Goal: Task Accomplishment & Management: Use online tool/utility

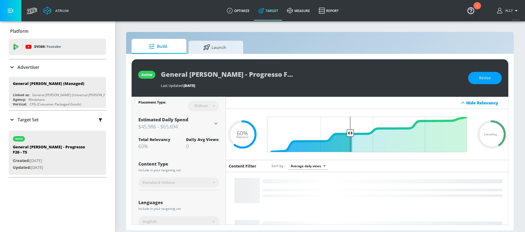
click at [296, 83] on div "Last Updated: [DATE]" at bounding box center [312, 85] width 302 height 5
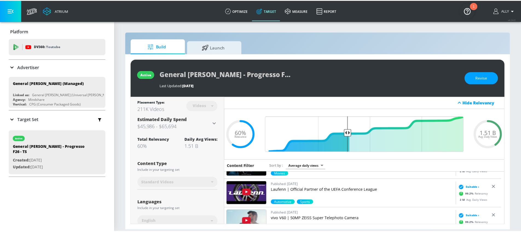
scroll to position [200, 0]
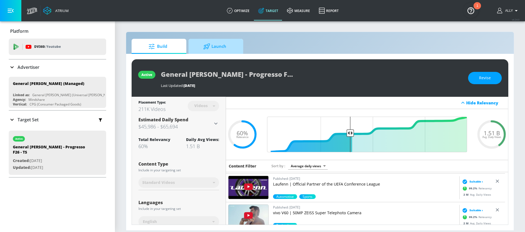
click at [227, 46] on span "Launch" at bounding box center [215, 46] width 42 height 13
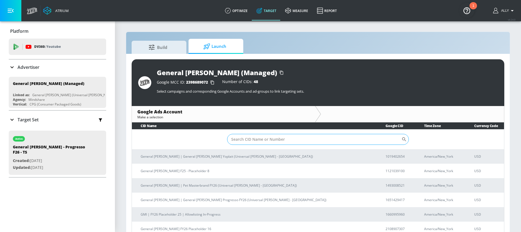
click at [275, 140] on input "Sort By" at bounding box center [314, 139] width 174 height 11
paste input "165-142-9417"
type input "165-142-9417"
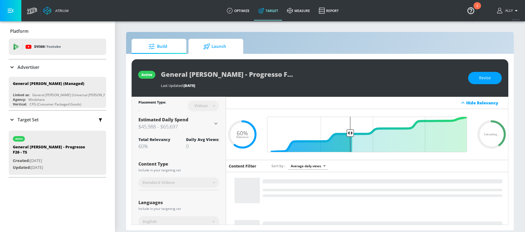
click at [217, 49] on span "Launch" at bounding box center [215, 46] width 42 height 13
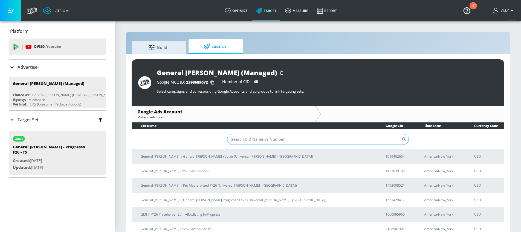
click at [288, 139] on input "Sort By" at bounding box center [314, 139] width 174 height 11
paste input "165-142-9417"
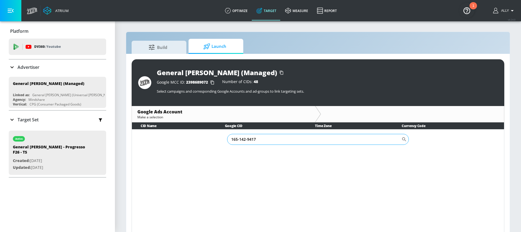
click at [240, 139] on input "165-142-9417" at bounding box center [314, 139] width 174 height 11
click at [246, 141] on input "165142-9417" at bounding box center [314, 139] width 174 height 11
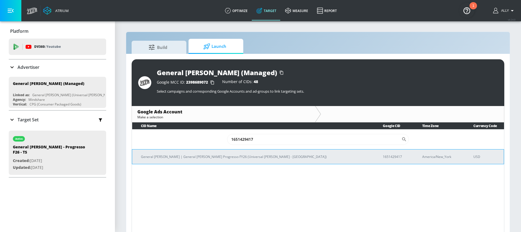
type input "1651429417"
click at [261, 158] on p "General [PERSON_NAME] | General [PERSON_NAME] Progresso FY26 (Universal [PERSON…" at bounding box center [255, 157] width 229 height 6
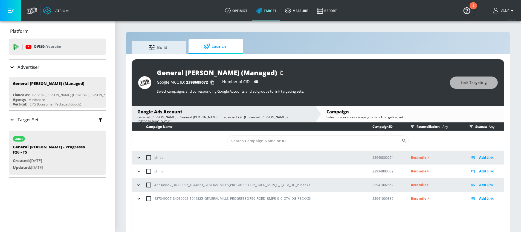
scroll to position [8, 0]
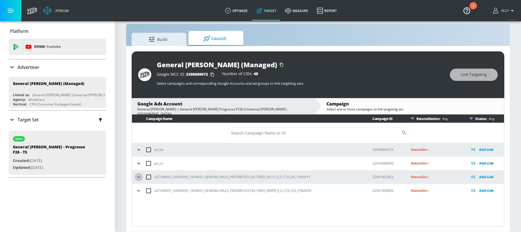
click at [138, 177] on icon "button" at bounding box center [138, 176] width 2 height 1
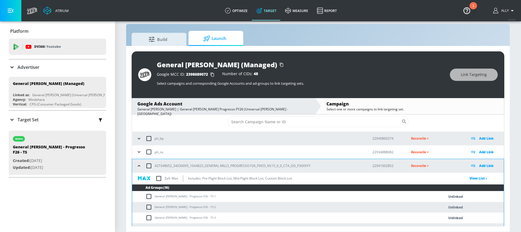
scroll to position [0, 0]
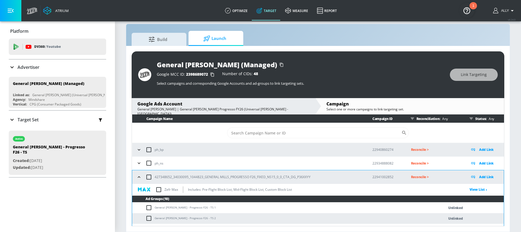
click at [148, 176] on input "checkbox" at bounding box center [148, 176] width 11 height 11
checkbox input "true"
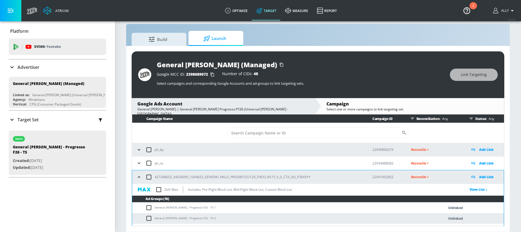
checkbox input "true"
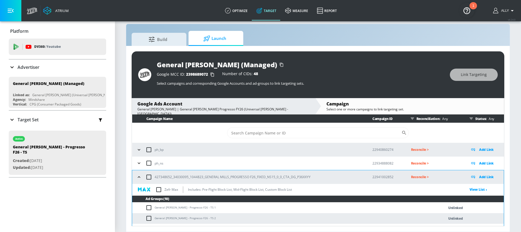
checkbox input "true"
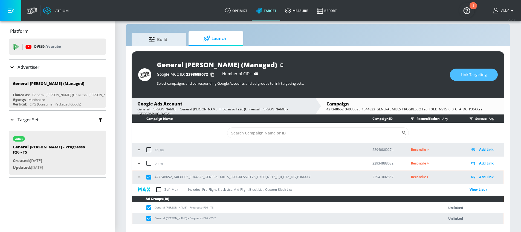
click at [471, 74] on span "Link Targeting" at bounding box center [473, 74] width 26 height 7
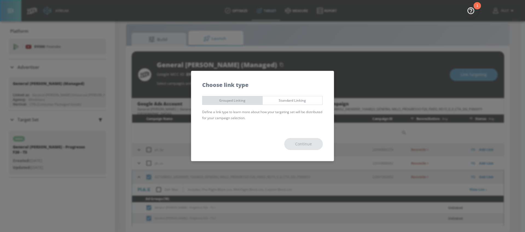
click at [247, 104] on button "Grouped Linking" at bounding box center [232, 100] width 60 height 9
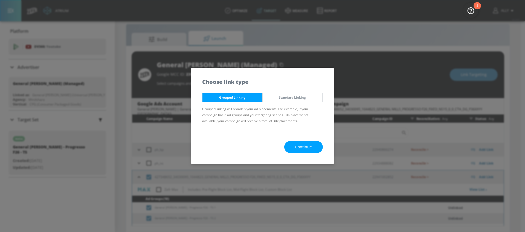
click at [307, 147] on span "Continue" at bounding box center [303, 147] width 17 height 7
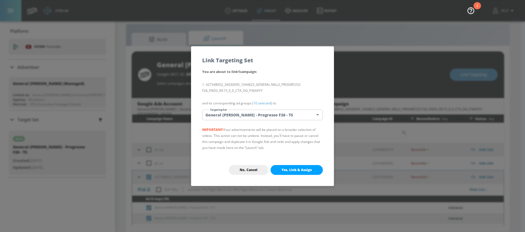
click at [303, 170] on span "Yes, Link & Assign" at bounding box center [296, 170] width 30 height 4
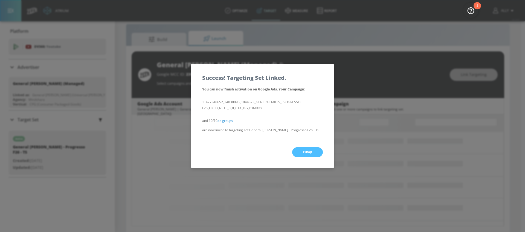
drag, startPoint x: 309, startPoint y: 152, endPoint x: 310, endPoint y: 155, distance: 3.3
click at [309, 153] on span "Okay" at bounding box center [307, 152] width 9 height 4
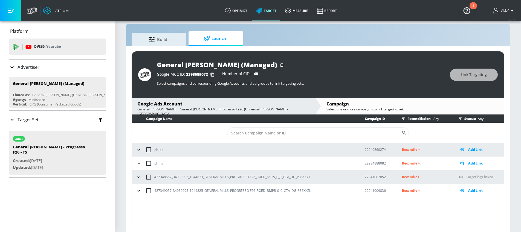
click at [138, 176] on icon "button" at bounding box center [138, 176] width 5 height 5
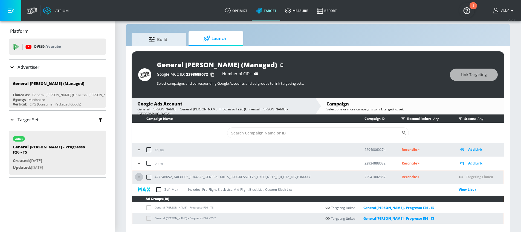
click at [138, 178] on icon "button" at bounding box center [138, 176] width 5 height 5
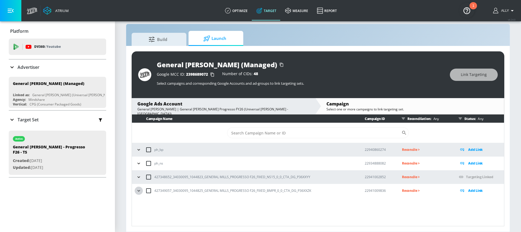
click at [138, 191] on icon "button" at bounding box center [138, 190] width 5 height 5
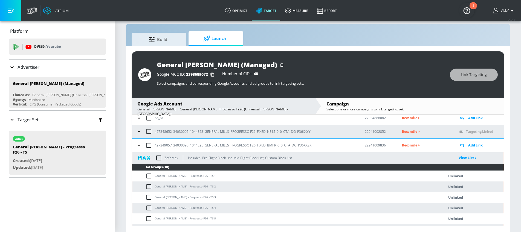
scroll to position [58, 0]
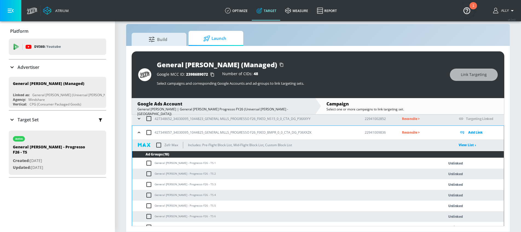
click at [148, 132] on input "checkbox" at bounding box center [148, 132] width 11 height 11
checkbox input "true"
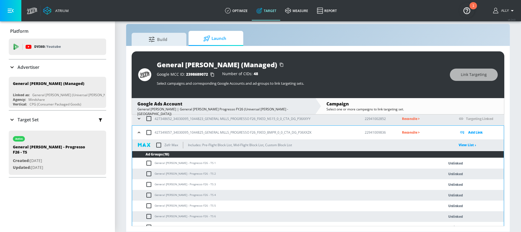
checkbox input "true"
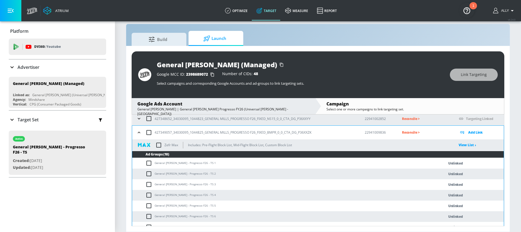
checkbox input "true"
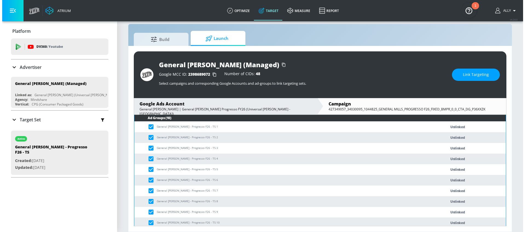
scroll to position [97, 0]
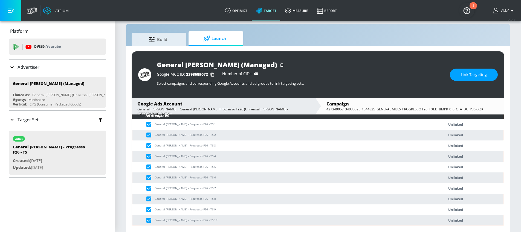
click at [478, 78] on button "Link Targeting" at bounding box center [473, 75] width 48 height 12
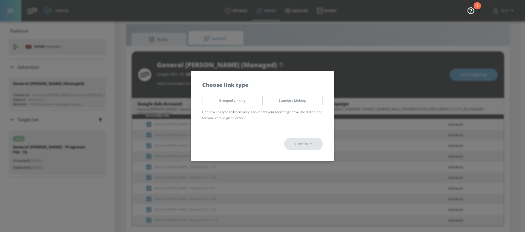
drag, startPoint x: 248, startPoint y: 101, endPoint x: 252, endPoint y: 102, distance: 4.5
click at [248, 101] on span "Grouped Linking" at bounding box center [232, 101] width 52 height 6
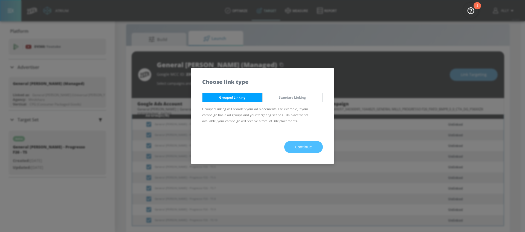
click at [298, 144] on span "Continue" at bounding box center [303, 147] width 17 height 7
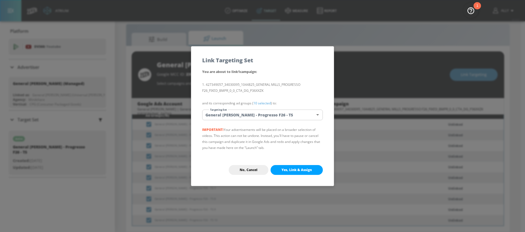
click at [296, 171] on span "Yes, Link & Assign" at bounding box center [296, 170] width 30 height 4
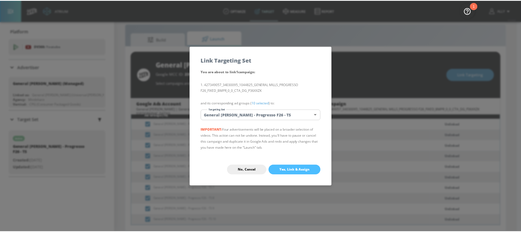
scroll to position [92, 0]
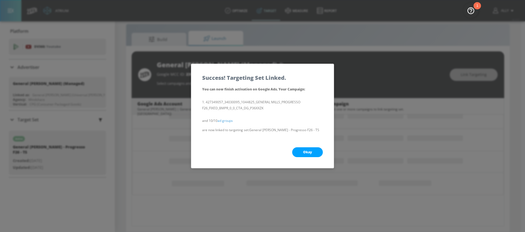
click at [303, 152] on span "Okay" at bounding box center [307, 152] width 9 height 4
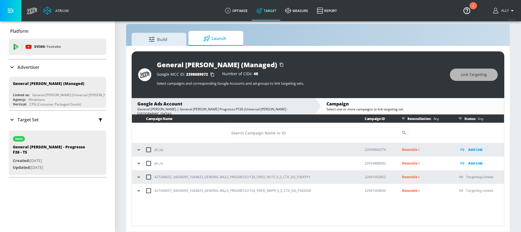
scroll to position [0, 0]
